Goal: Information Seeking & Learning: Learn about a topic

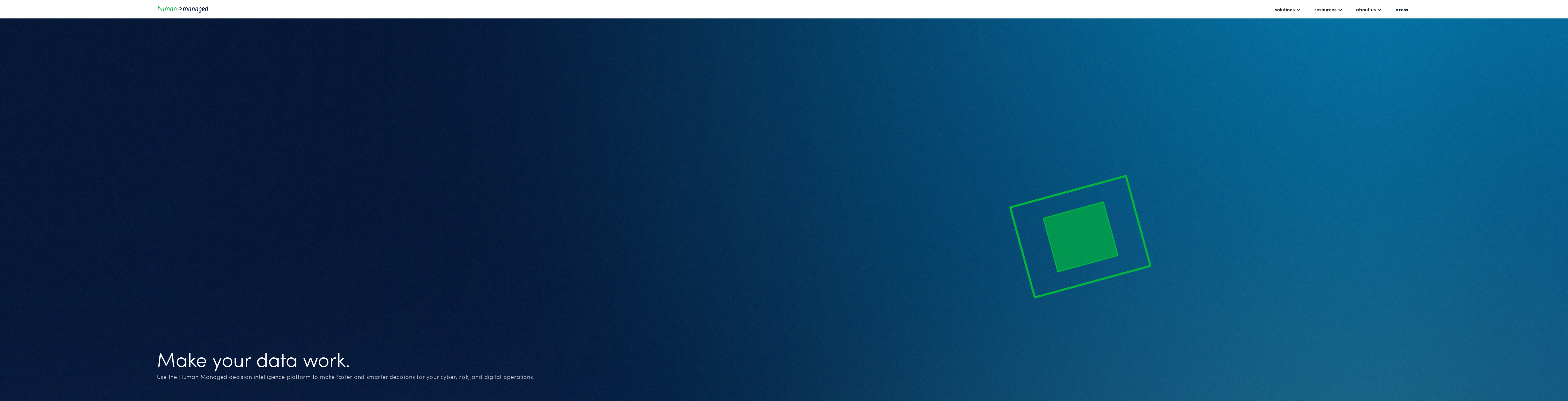
click at [671, 306] on div "Make your data work. Use the Human Managed decision intelligence platform to ma…" at bounding box center [784, 228] width 1255 height 377
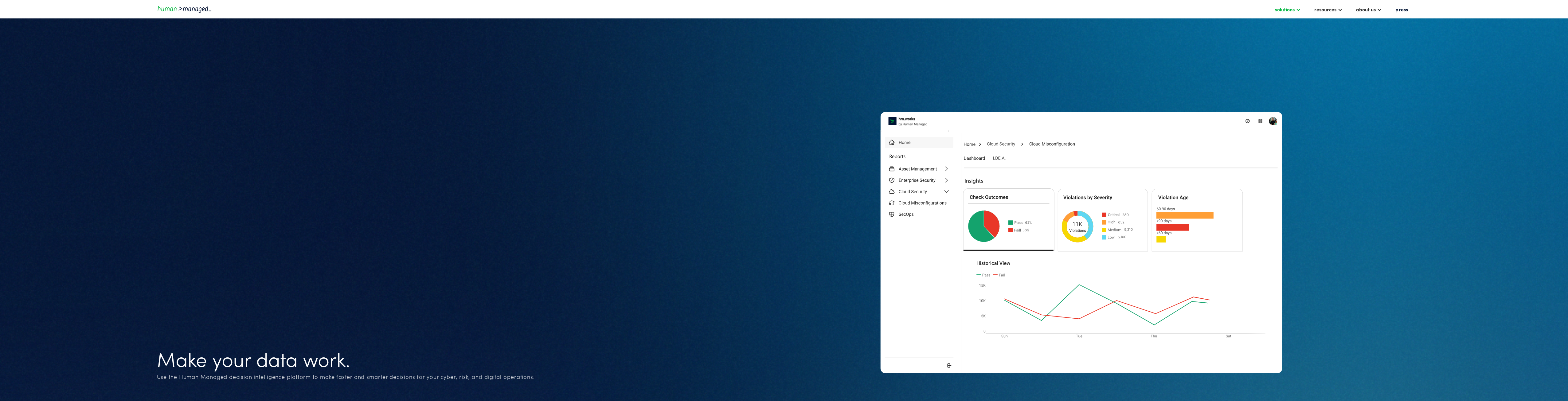
click at [1291, 5] on div "solutions" at bounding box center [1285, 9] width 19 height 7
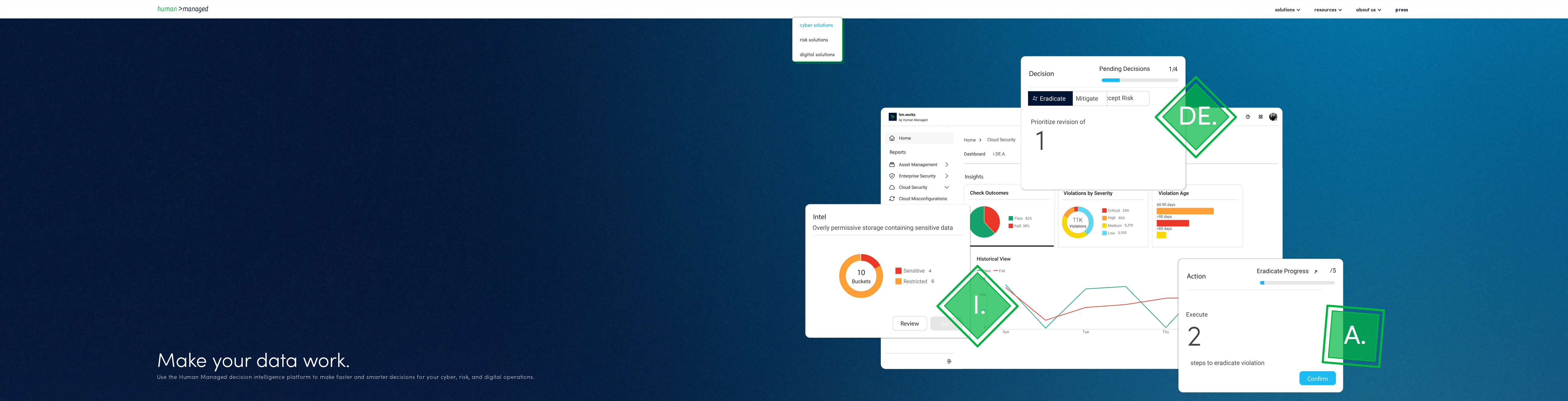
click at [821, 23] on link "Cyber solutions" at bounding box center [817, 24] width 45 height 10
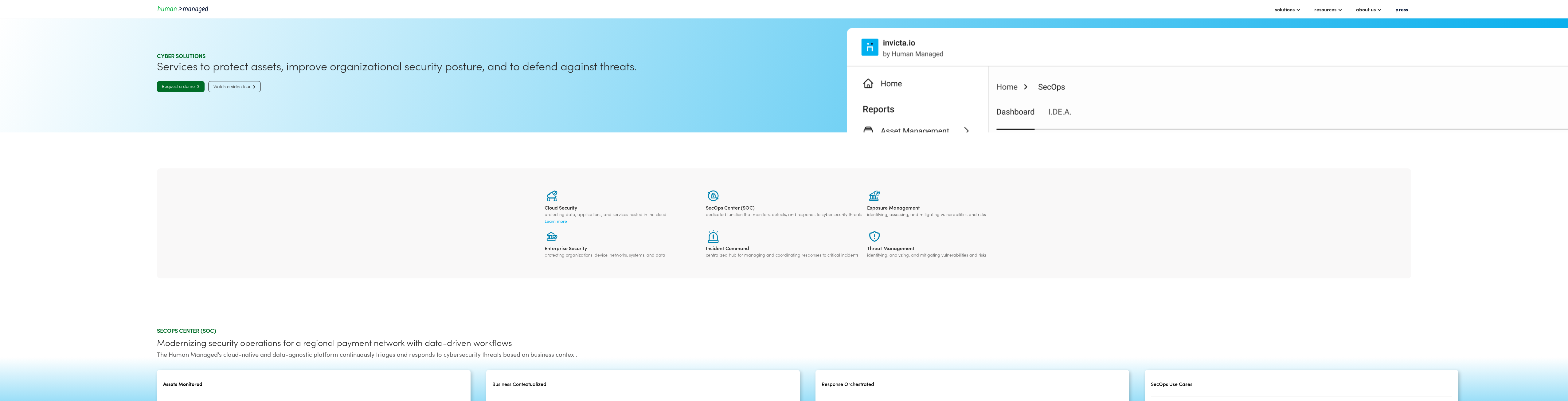
scroll to position [153, 0]
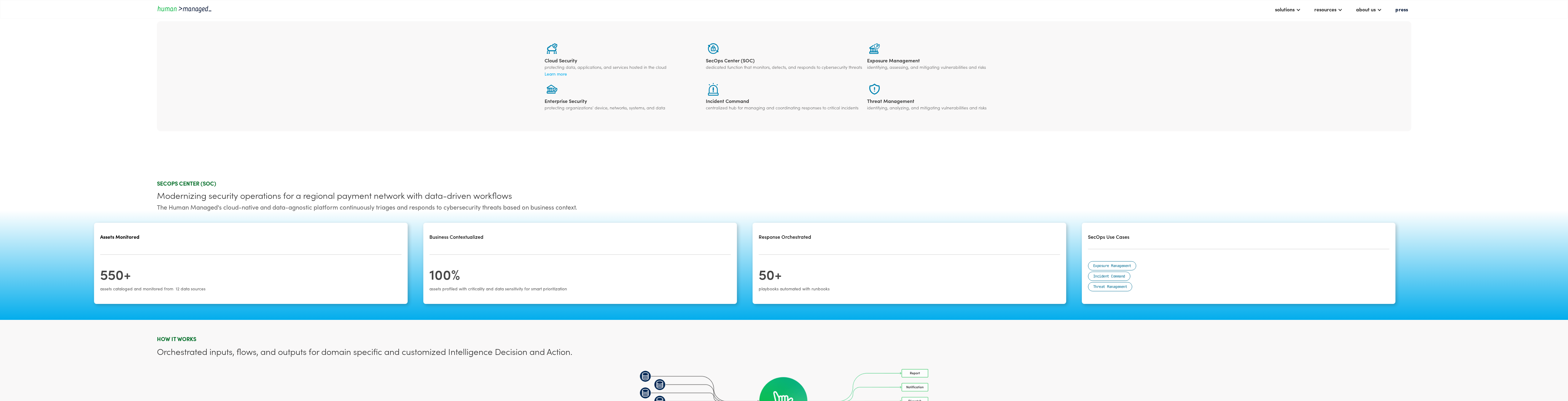
click at [1082, 127] on div "Cloud Security protecting data, applications, and services hosted in the cloud …" at bounding box center [784, 76] width 1255 height 110
click at [1082, 148] on section "Cloud Security protecting data, applications, and services hosted in the cloud …" at bounding box center [784, 76] width 1568 height 182
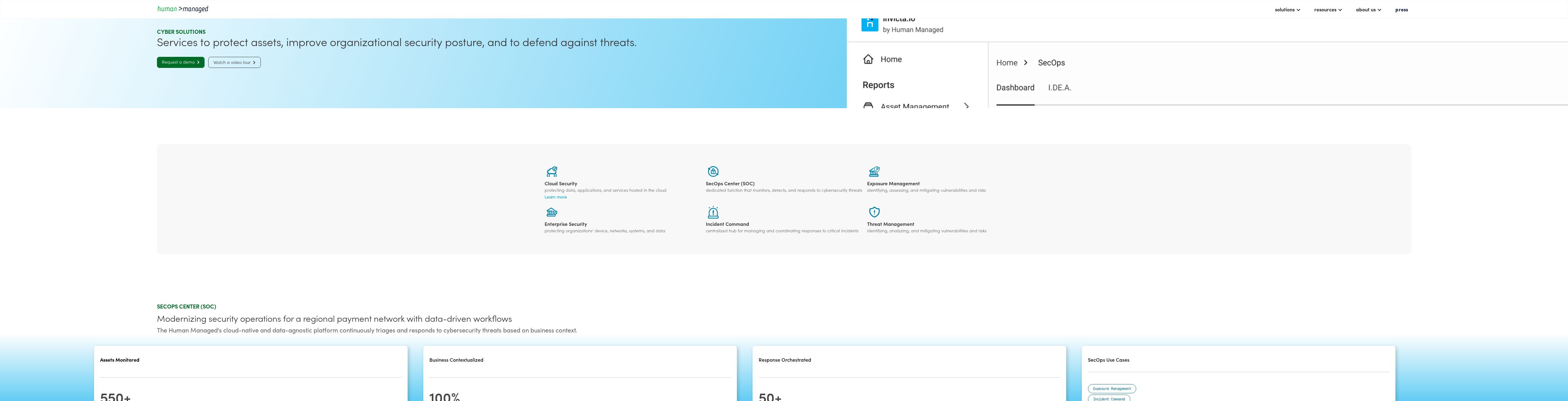
scroll to position [0, 0]
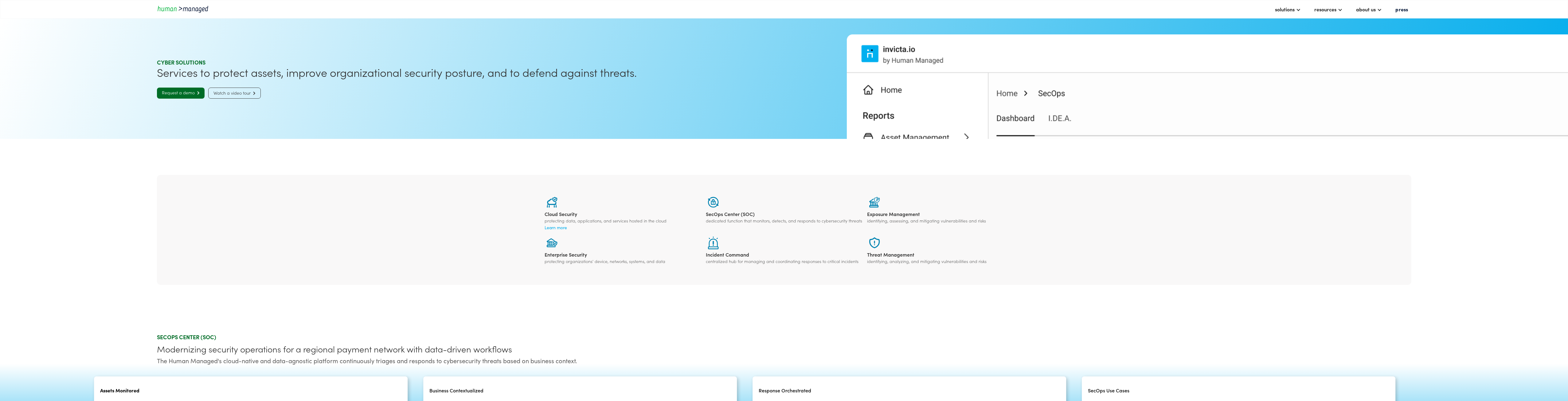
click at [721, 214] on div "SecOps Center (SOC)" at bounding box center [784, 214] width 156 height 6
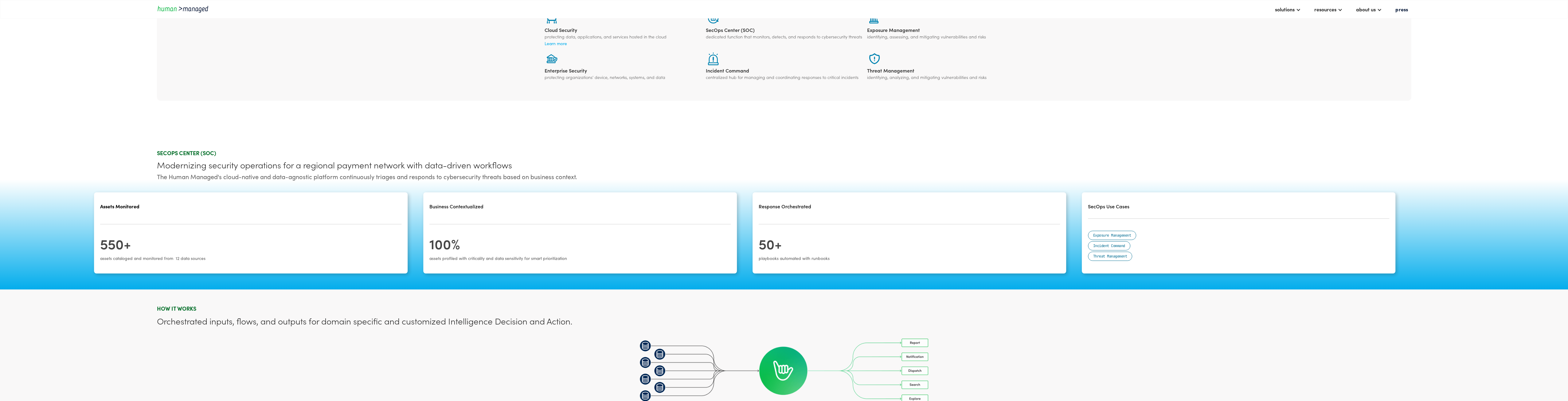
scroll to position [30, 0]
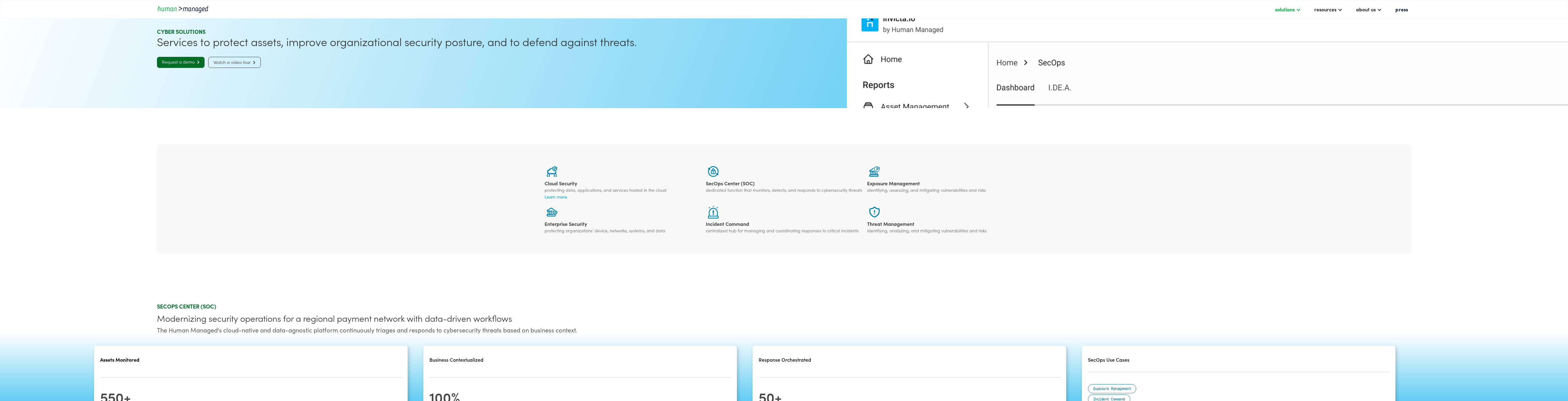
click at [1293, 10] on div "solutions" at bounding box center [1285, 9] width 19 height 7
click at [813, 54] on link "digital solutions" at bounding box center [817, 54] width 45 height 10
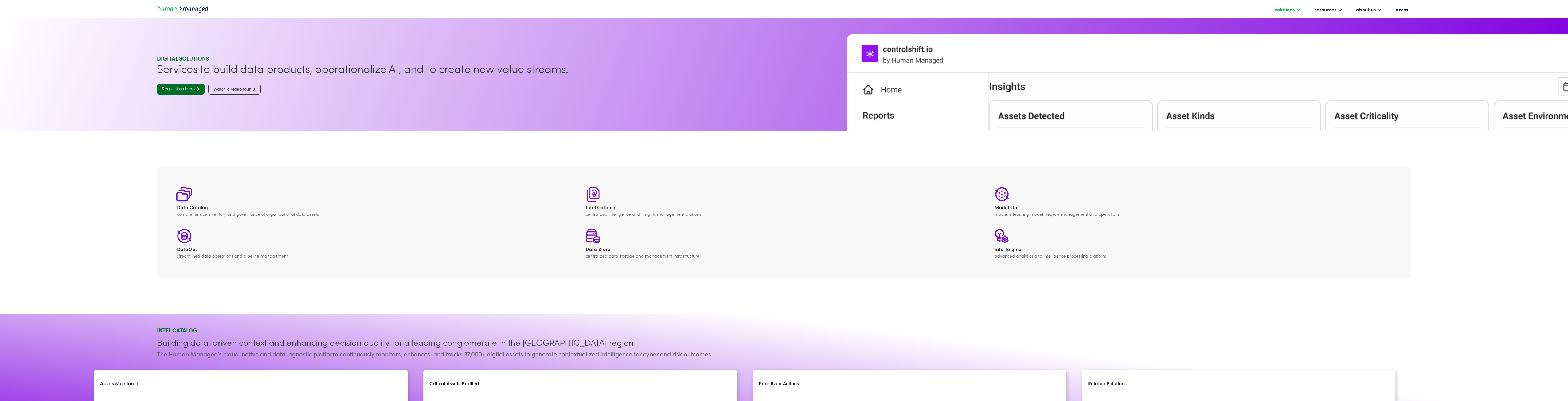
click at [1284, 8] on div "solutions" at bounding box center [1285, 9] width 19 height 7
click at [818, 20] on link "Cyber solutions" at bounding box center [817, 24] width 45 height 10
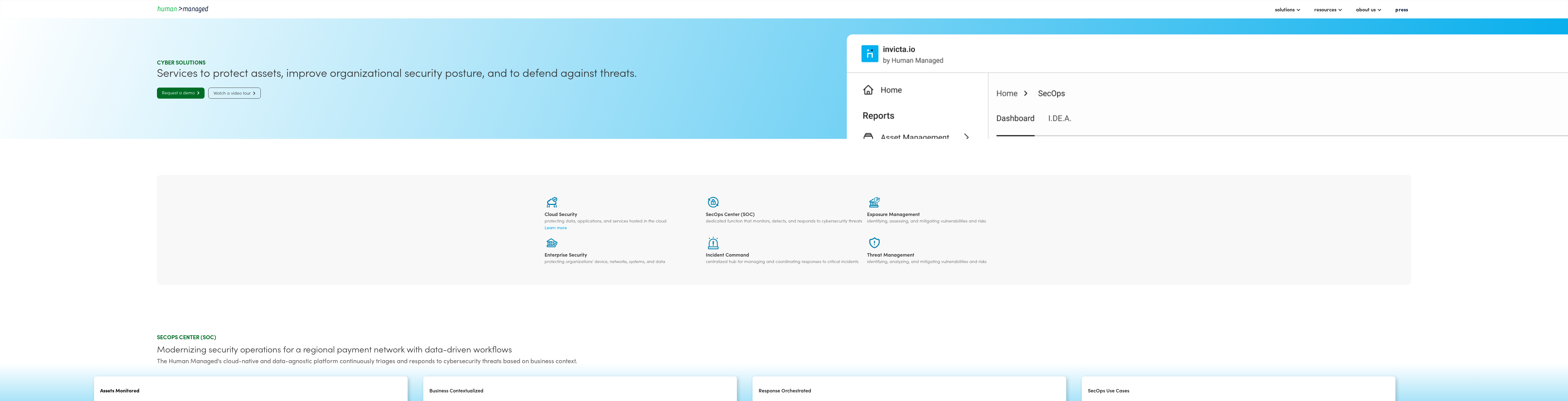
click at [1024, 275] on div "Cloud Security protecting data, applications, and services hosted in the cloud …" at bounding box center [784, 229] width 1255 height 110
drag, startPoint x: 1016, startPoint y: 277, endPoint x: 1010, endPoint y: 277, distance: 6.0
click at [1015, 277] on div "Cloud Security protecting data, applications, and services hosted in the cloud …" at bounding box center [784, 229] width 1255 height 110
click at [1295, 7] on div "solutions" at bounding box center [1285, 9] width 19 height 7
click at [840, 37] on div "Cyber solutions risk solutions digital solutions" at bounding box center [817, 40] width 51 height 45
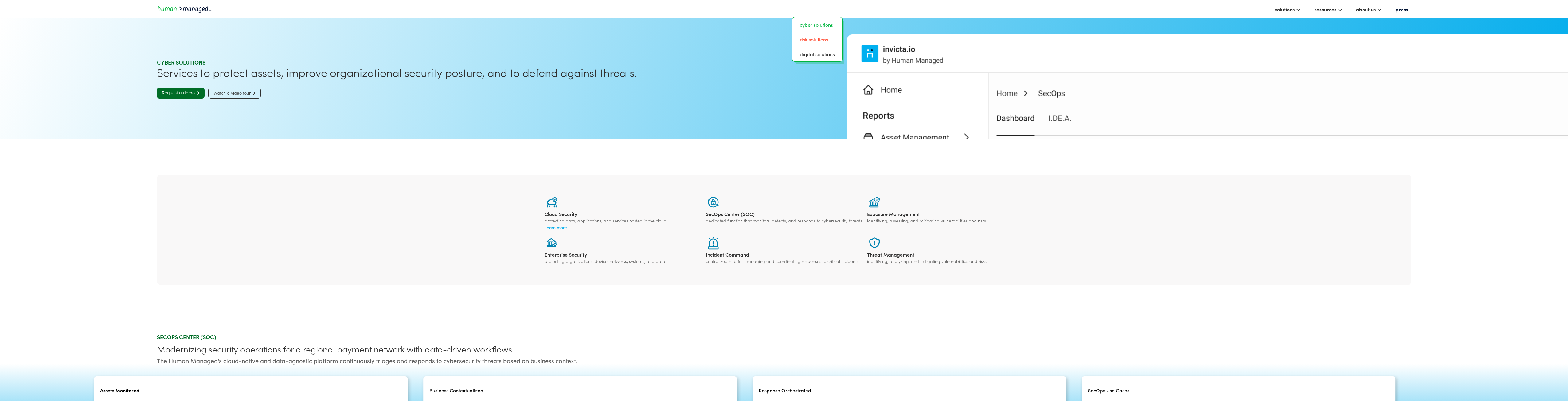
click at [816, 38] on link "risk solutions" at bounding box center [817, 40] width 45 height 10
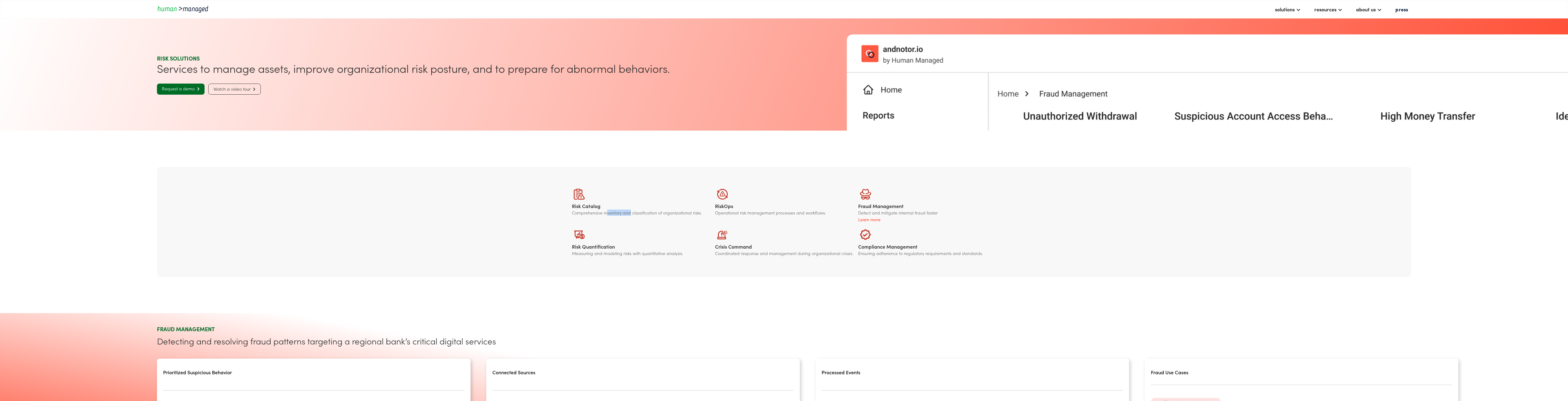
drag, startPoint x: 611, startPoint y: 213, endPoint x: 633, endPoint y: 212, distance: 22.0
click at [633, 212] on div "Comprehensive inventory and classification of organizational risks." at bounding box center [641, 212] width 138 height 5
click at [633, 212] on div "Comprehensive inventory and classification of organizational risks." at bounding box center [641, 212] width 138 height 5
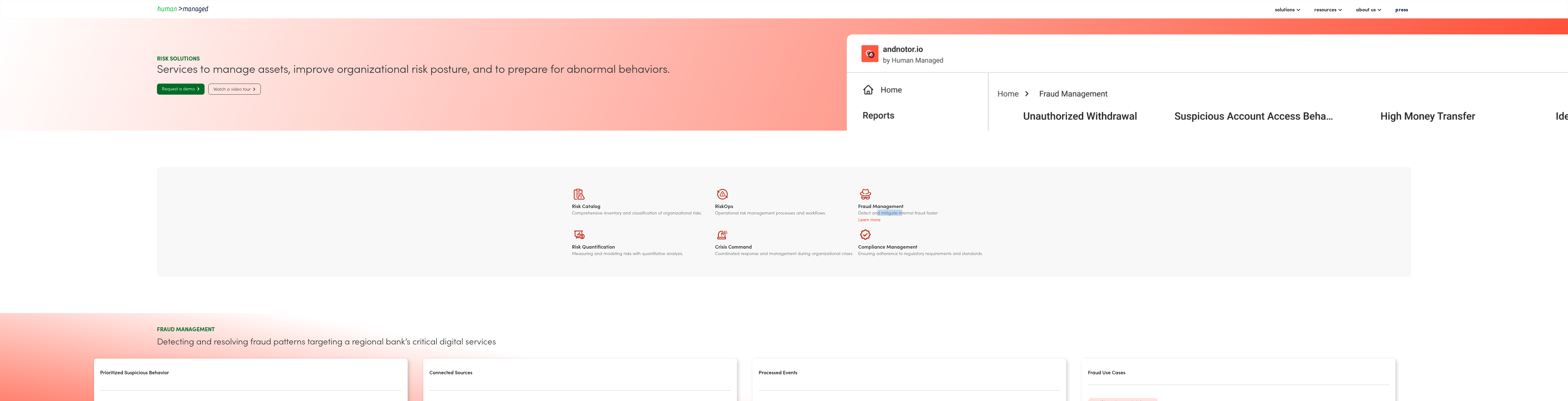
drag, startPoint x: 875, startPoint y: 212, endPoint x: 900, endPoint y: 212, distance: 25.0
click at [900, 212] on div "Detect and mitigate internal fraud faster" at bounding box center [927, 212] width 138 height 5
drag, startPoint x: 1072, startPoint y: 245, endPoint x: 1175, endPoint y: 155, distance: 136.8
click at [1072, 245] on div "Risk Catalog Comprehensive inventory and classification of organizational risks…" at bounding box center [784, 221] width 1255 height 110
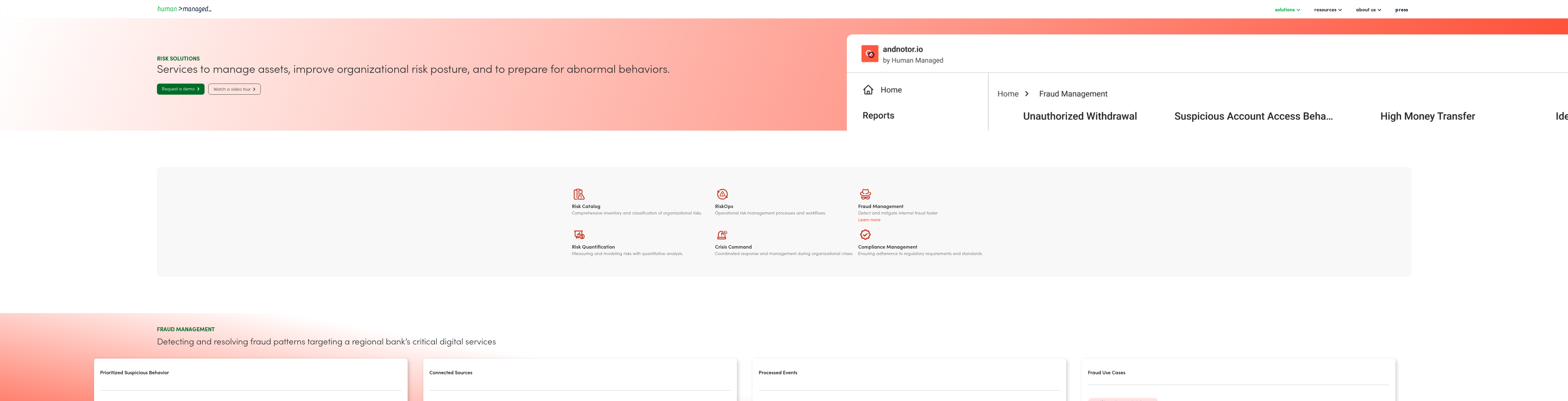
click at [1301, 12] on div "solutions" at bounding box center [1288, 9] width 32 height 10
click at [833, 51] on link "digital solutions" at bounding box center [817, 54] width 45 height 10
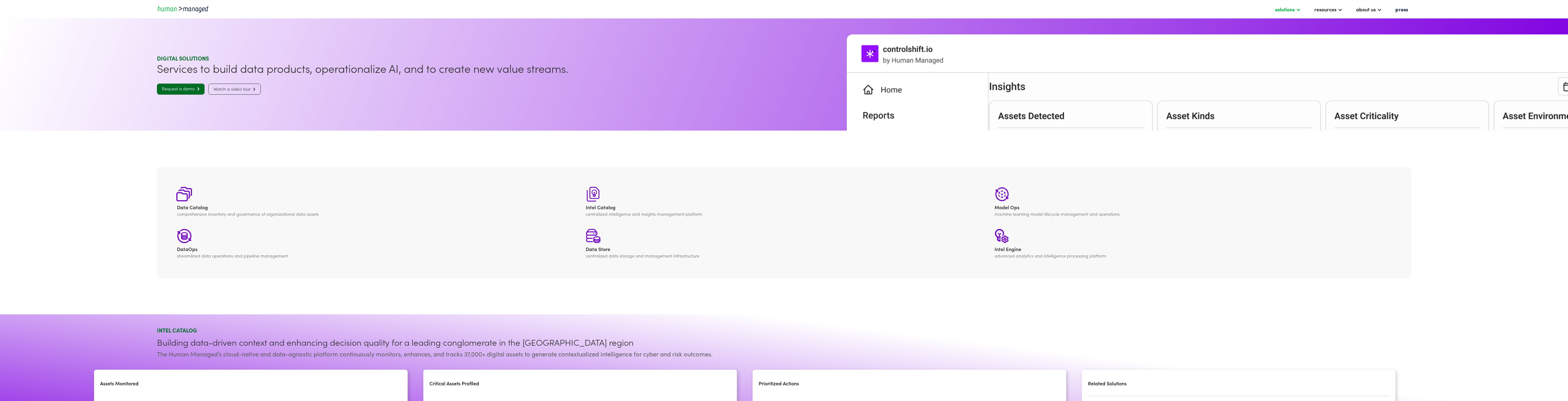
click at [1290, 7] on div "solutions" at bounding box center [1285, 9] width 19 height 7
click at [805, 40] on link "risk solutions" at bounding box center [817, 40] width 45 height 10
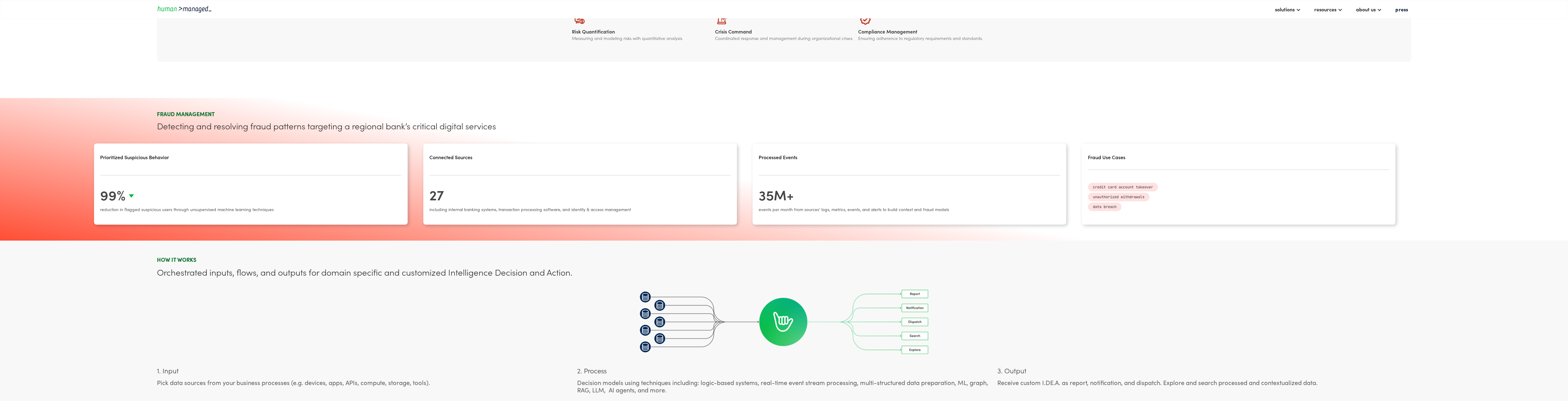
scroll to position [30, 0]
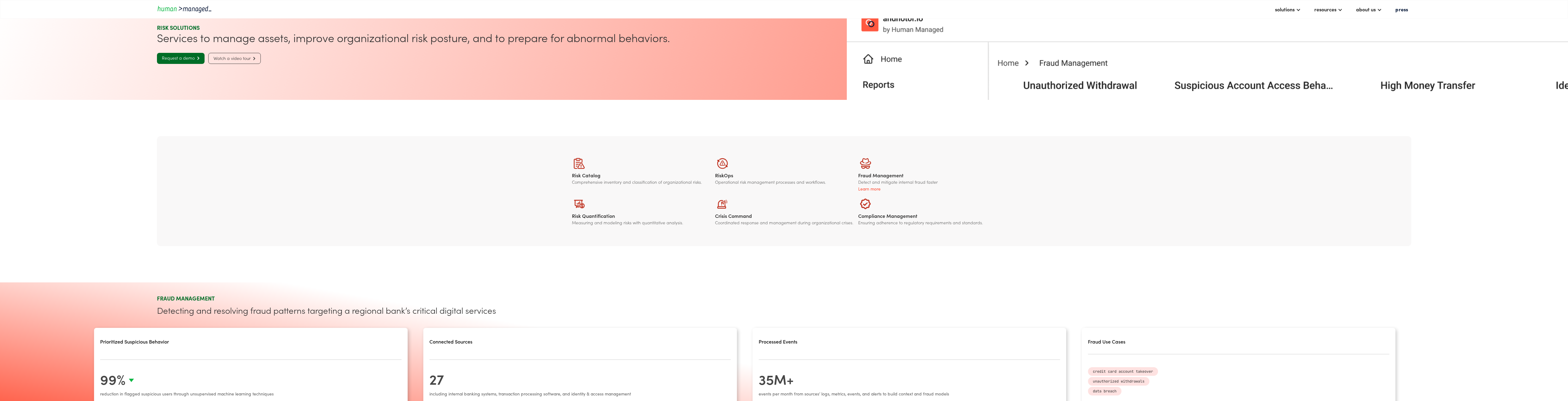
click at [1200, 200] on div "Risk Catalog Comprehensive inventory and classification of organizational risks…" at bounding box center [784, 191] width 1255 height 110
